Goal: Task Accomplishment & Management: Use online tool/utility

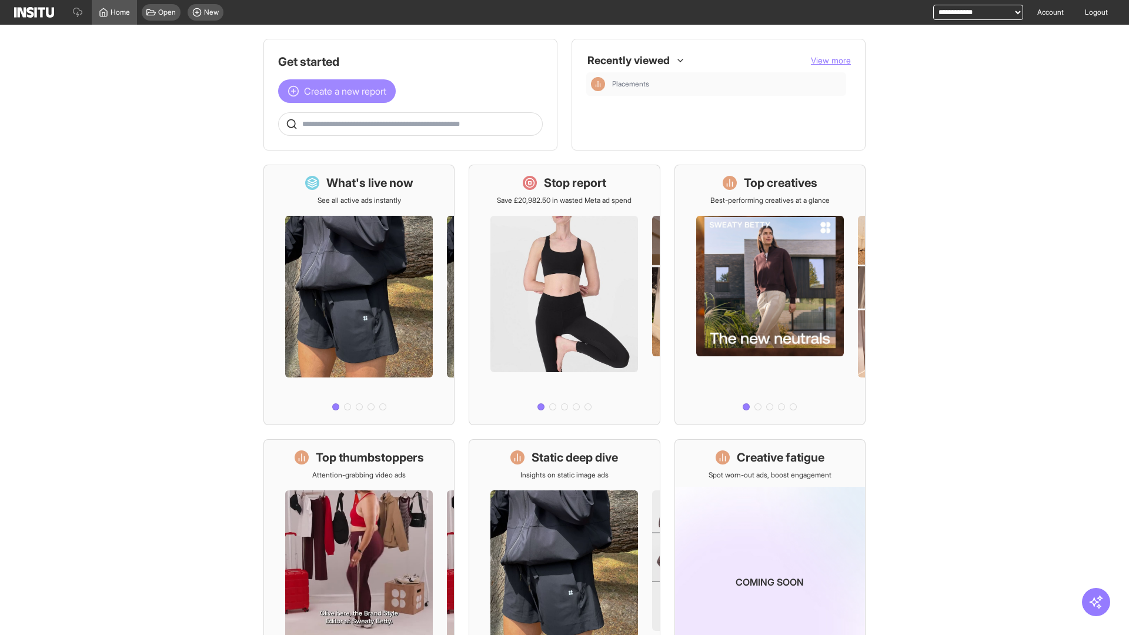
click at [340, 91] on span "Create a new report" at bounding box center [345, 91] width 82 height 14
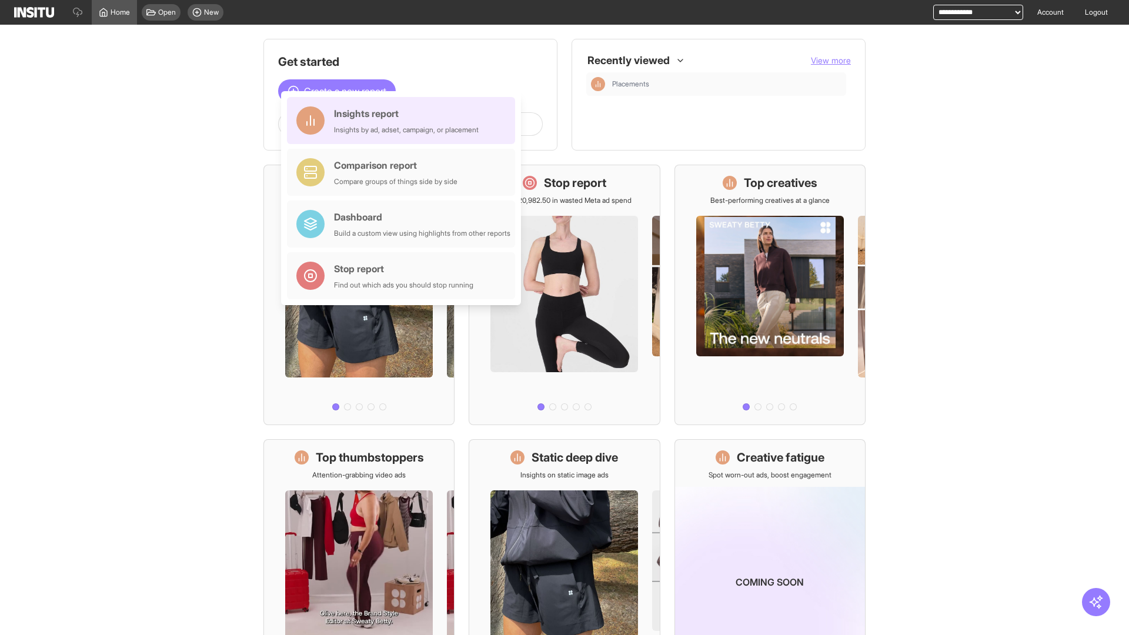
click at [404, 121] on div "Insights report Insights by ad, adset, campaign, or placement" at bounding box center [406, 120] width 145 height 28
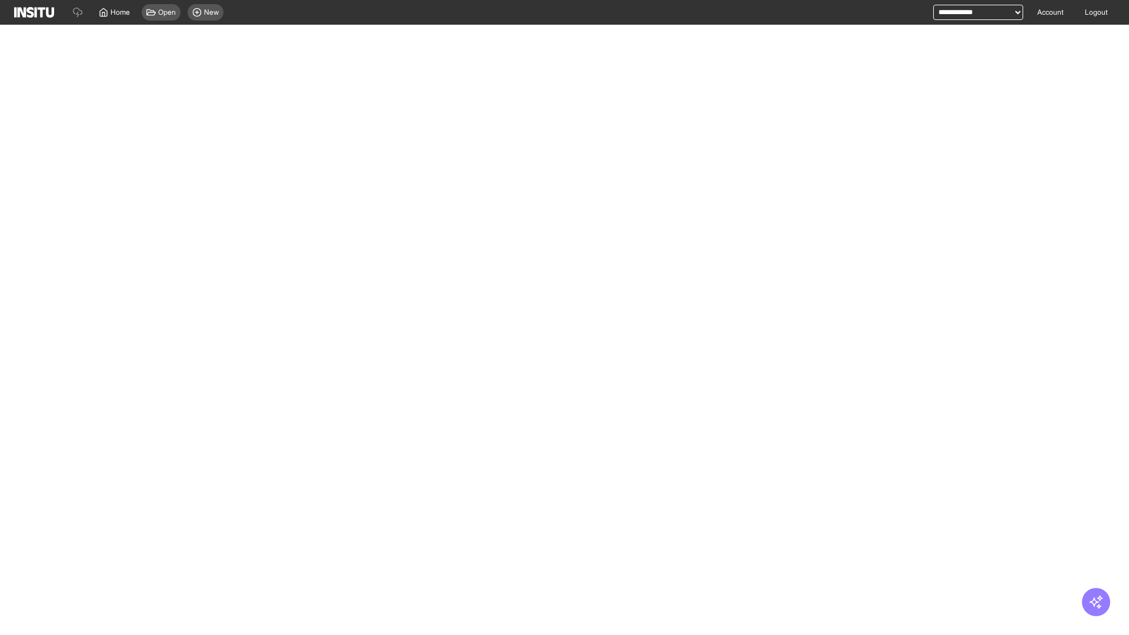
select select "**"
